Goal: Use online tool/utility: Utilize a website feature to perform a specific function

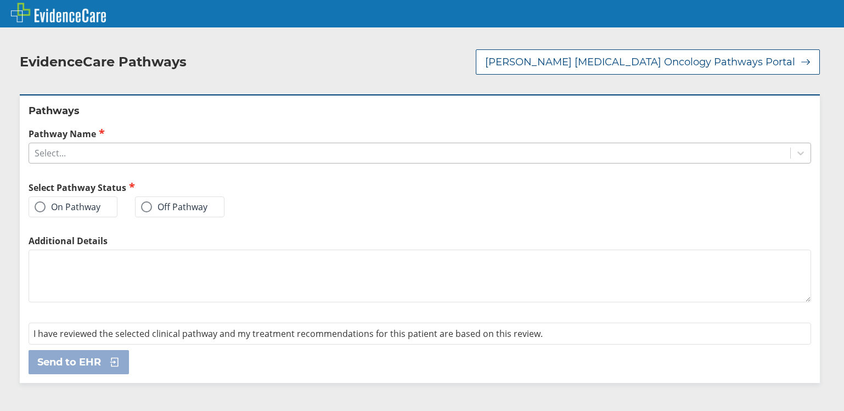
click at [60, 147] on div "Select..." at bounding box center [50, 153] width 31 height 12
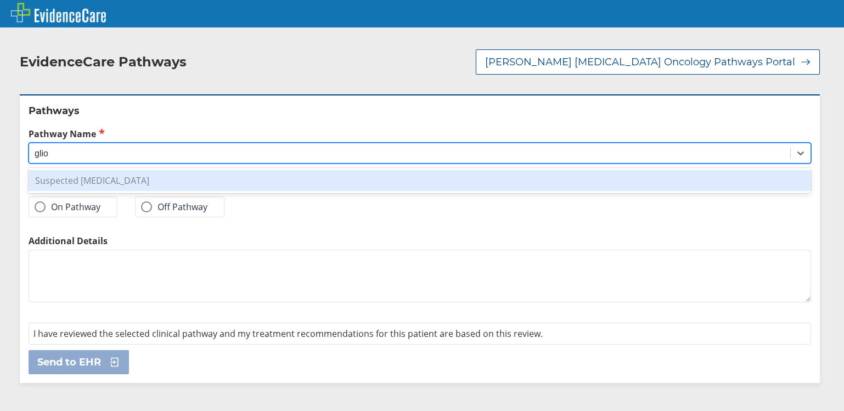
click at [145, 170] on div "Suspected [MEDICAL_DATA]" at bounding box center [420, 180] width 782 height 21
type input "glio"
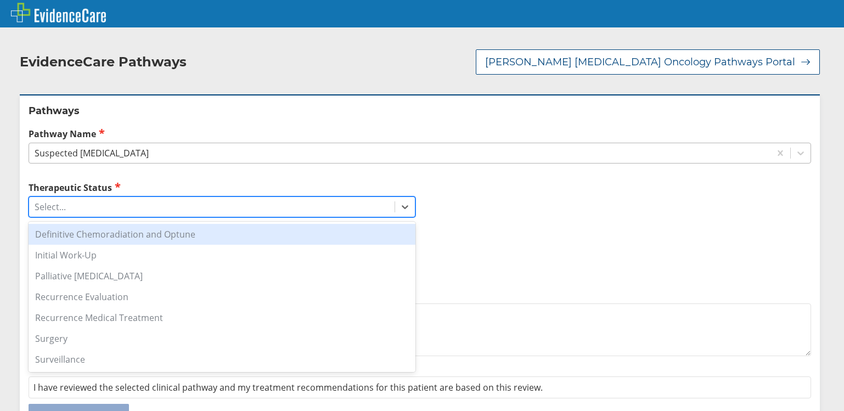
click at [64, 198] on div "Select..." at bounding box center [211, 207] width 365 height 19
click at [79, 224] on div "Definitive Chemoradiation and Optune" at bounding box center [222, 234] width 387 height 21
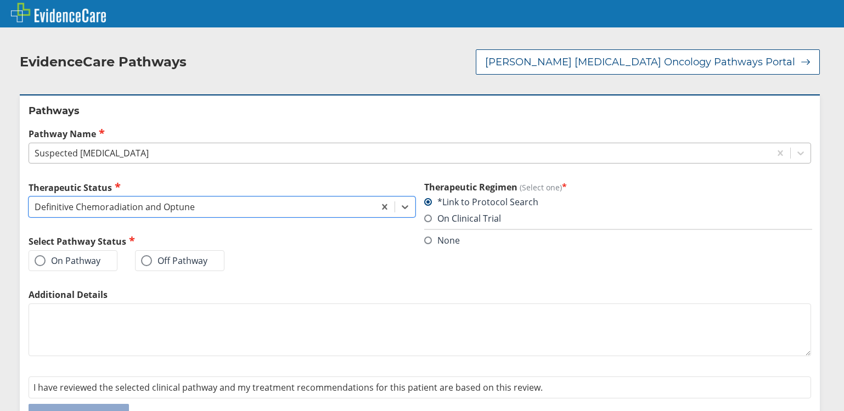
click at [54, 255] on label "On Pathway" at bounding box center [68, 260] width 66 height 11
click at [0, 0] on input "On Pathway" at bounding box center [0, 0] width 0 height 0
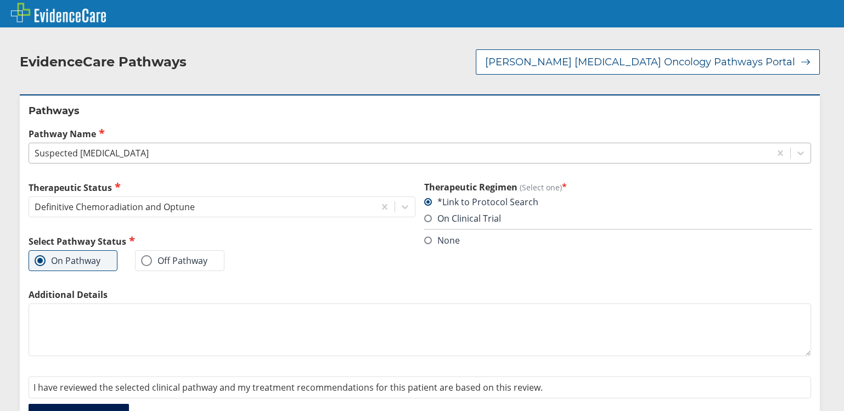
click at [73, 409] on span "Send to EHR" at bounding box center [69, 415] width 64 height 13
